Goal: Complete application form: Complete application form

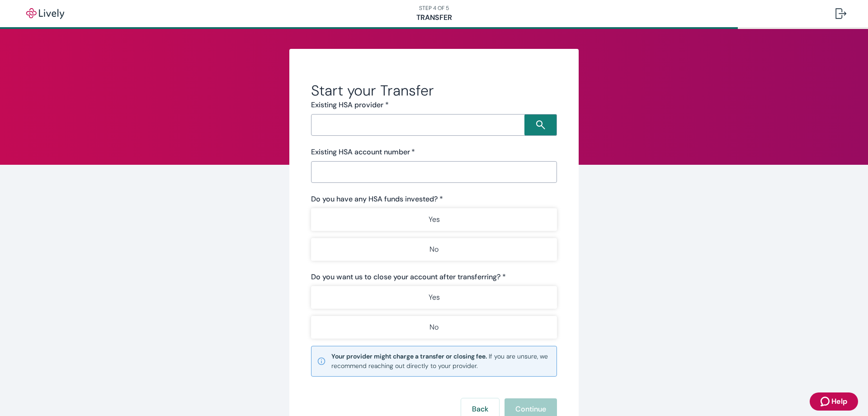
click at [462, 132] on div "​" at bounding box center [434, 125] width 246 height 22
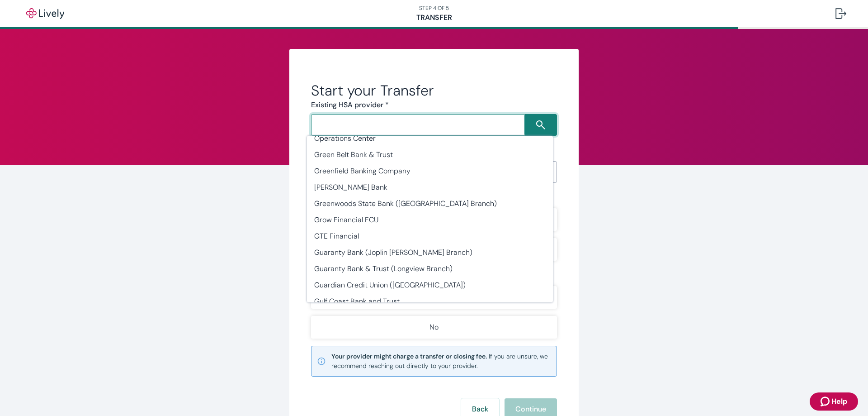
scroll to position [11550, 0]
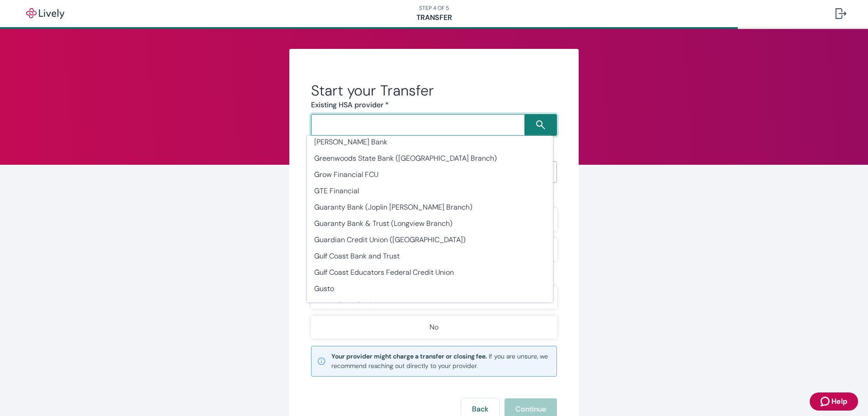
type input "HealthEquity"
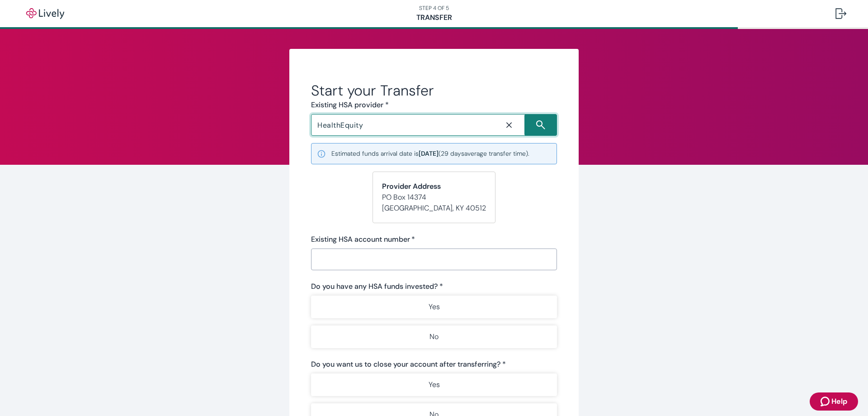
click at [505, 121] on icon "Close icon" at bounding box center [509, 124] width 9 height 9
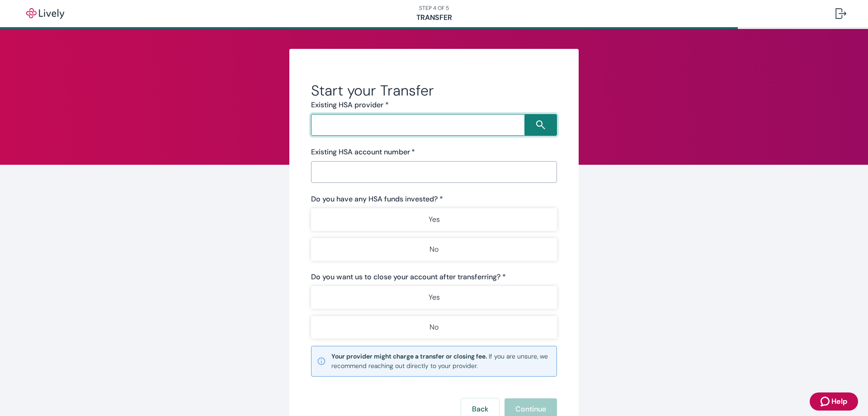
click at [394, 126] on input "Search input" at bounding box center [419, 125] width 211 height 13
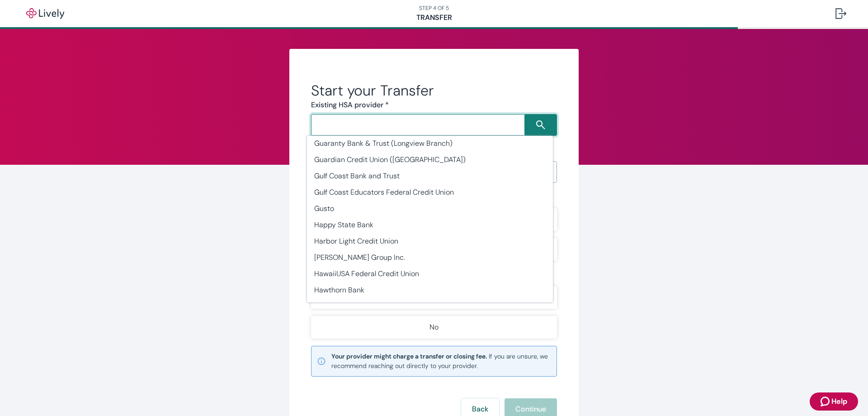
scroll to position [11612, 0]
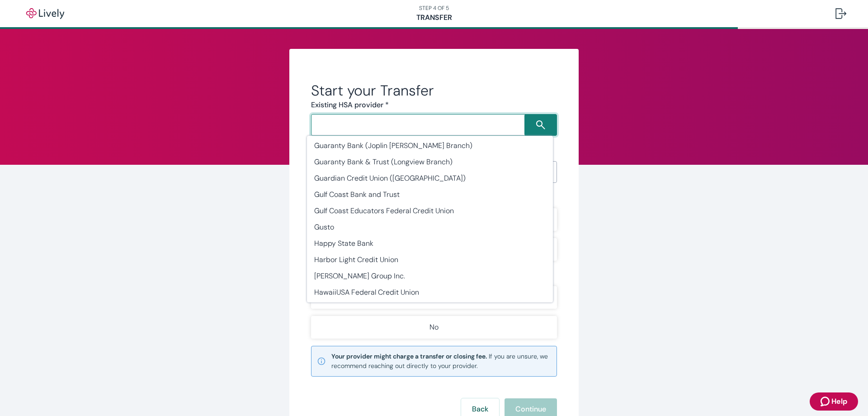
click at [338, 382] on li "Health Equity" at bounding box center [430, 390] width 246 height 16
type input "Health Equity"
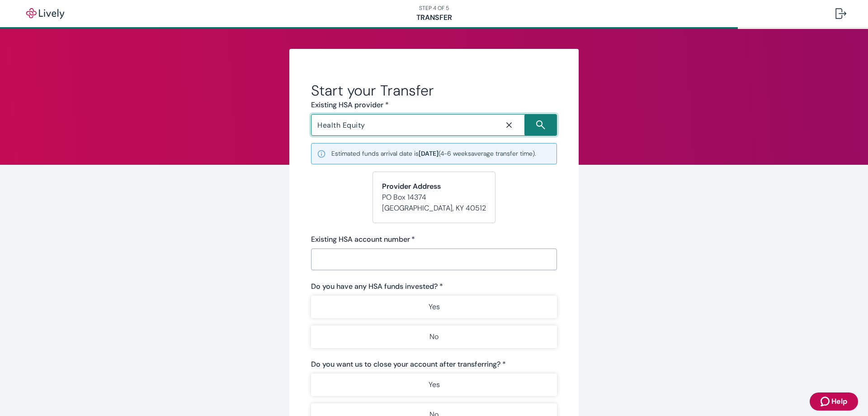
click at [339, 268] on input "Existing HSA account number   *" at bounding box center [434, 259] width 246 height 18
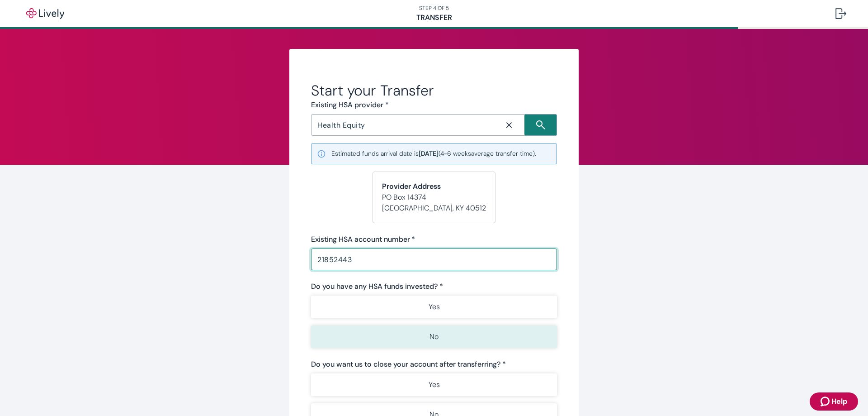
type input "21852443"
click at [431, 342] on p "No" at bounding box center [434, 336] width 9 height 11
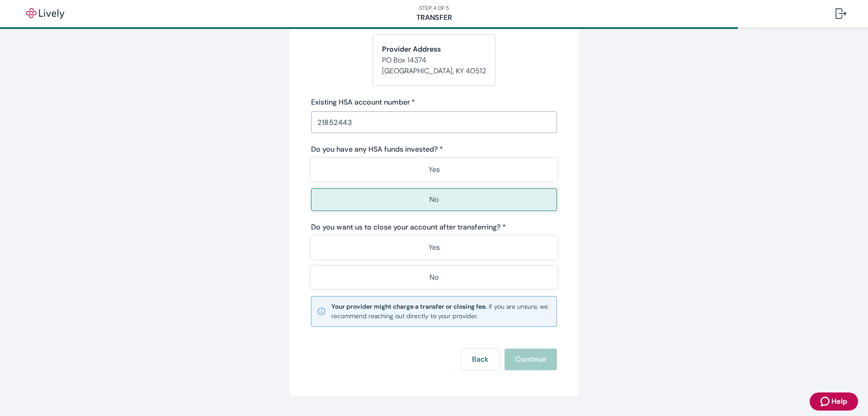
scroll to position [170, 0]
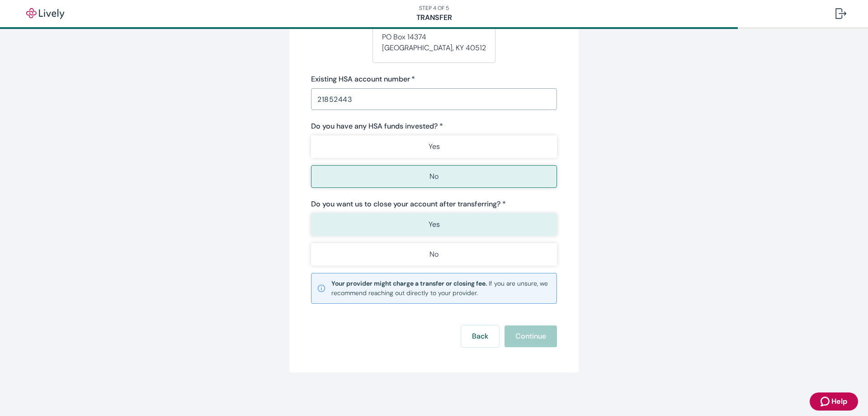
click at [429, 223] on p "Yes" at bounding box center [434, 224] width 11 height 11
click at [545, 340] on button "Continue" at bounding box center [531, 336] width 52 height 22
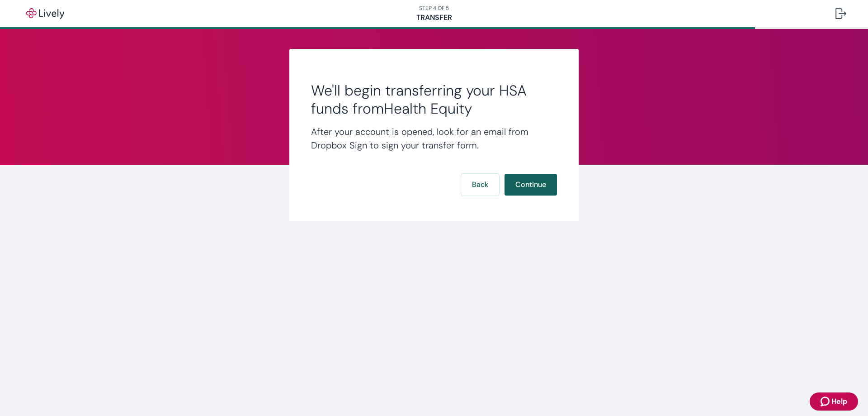
click at [540, 185] on button "Continue" at bounding box center [531, 185] width 52 height 22
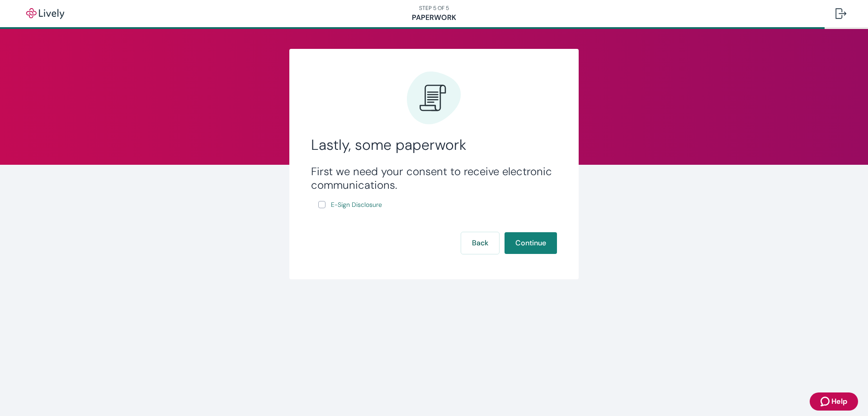
click at [321, 204] on input "E-Sign Disclosure" at bounding box center [321, 204] width 7 height 7
checkbox input "true"
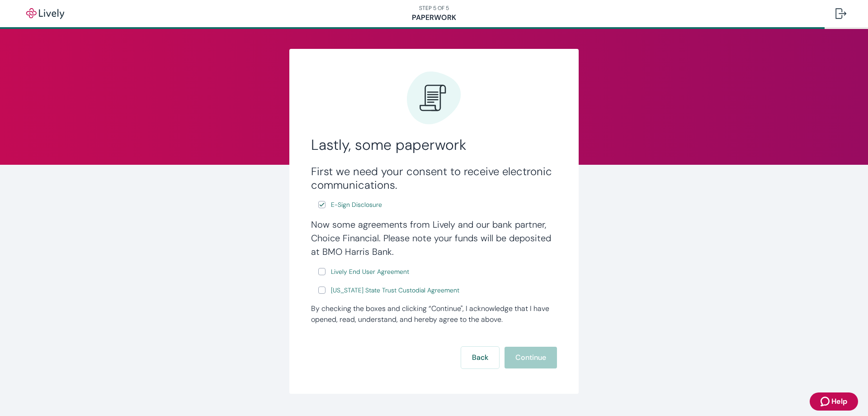
click at [319, 275] on label "Lively End User Agreement" at bounding box center [364, 271] width 93 height 11
click at [319, 275] on input "Lively End User Agreement" at bounding box center [321, 271] width 7 height 7
checkbox input "true"
click at [318, 290] on input "[US_STATE] State Trust Custodial Agreement" at bounding box center [321, 289] width 7 height 7
checkbox input "true"
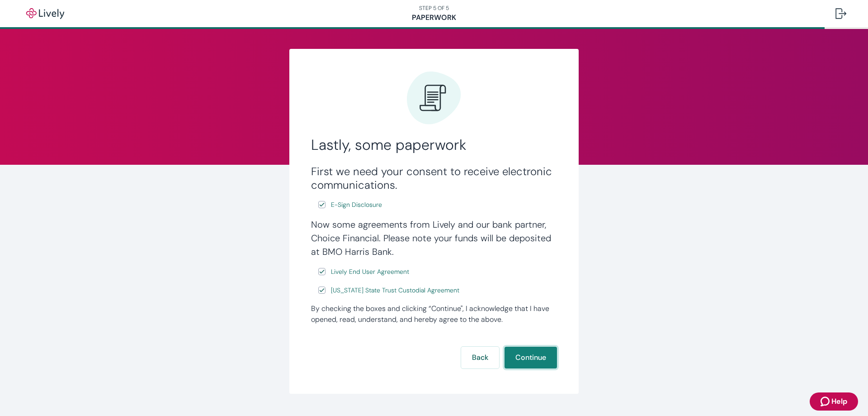
click at [533, 362] on button "Continue" at bounding box center [531, 357] width 52 height 22
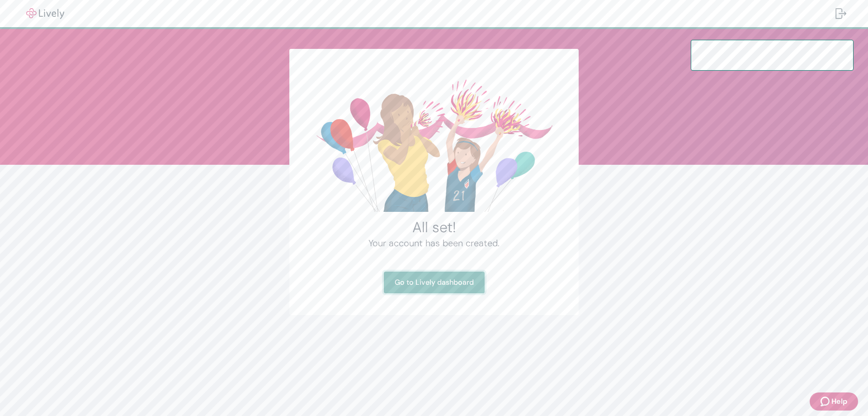
click at [439, 282] on link "Go to Lively dashboard" at bounding box center [434, 282] width 101 height 22
